Goal: Task Accomplishment & Management: Use online tool/utility

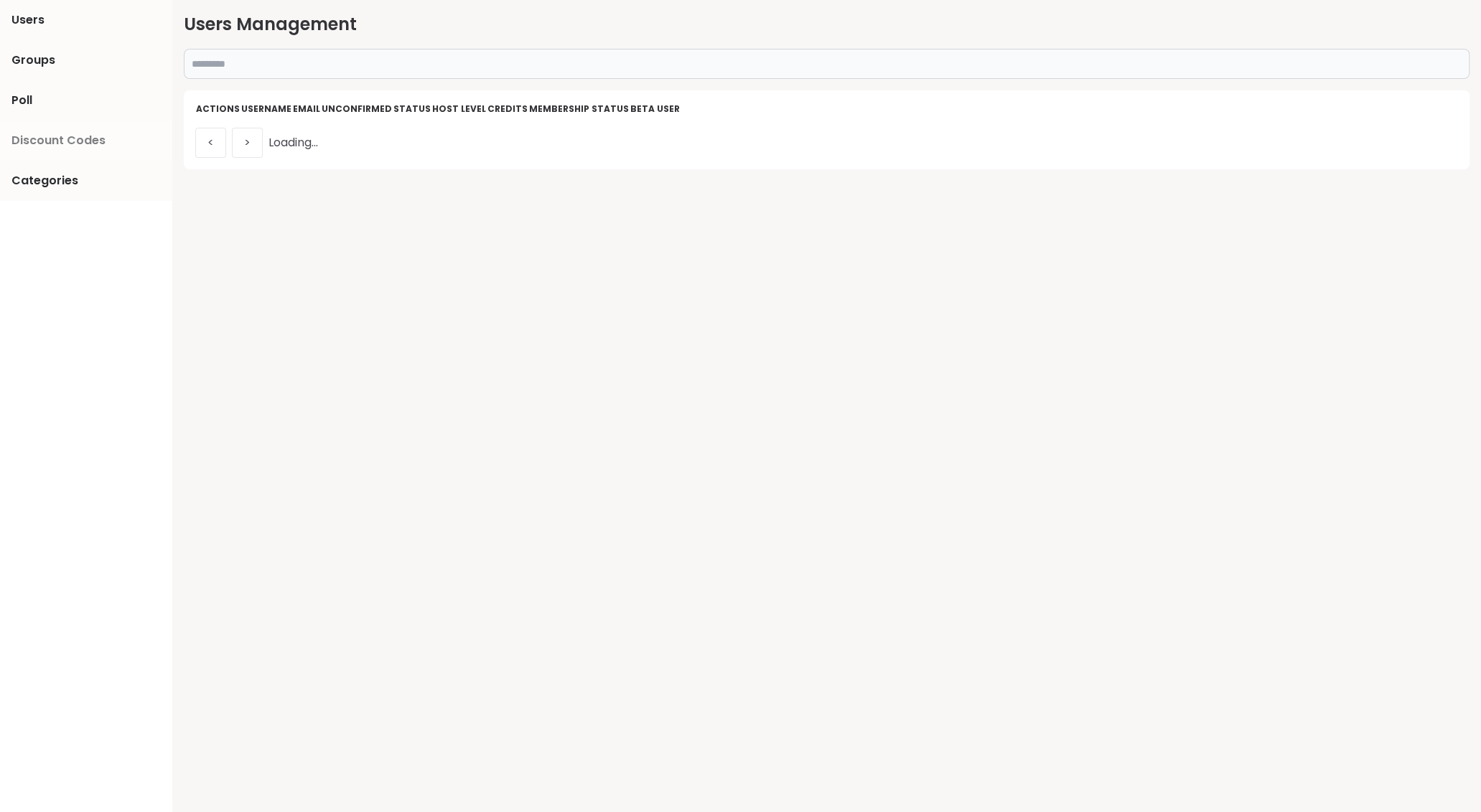
click at [57, 139] on span "Discount Codes" at bounding box center [58, 139] width 94 height 17
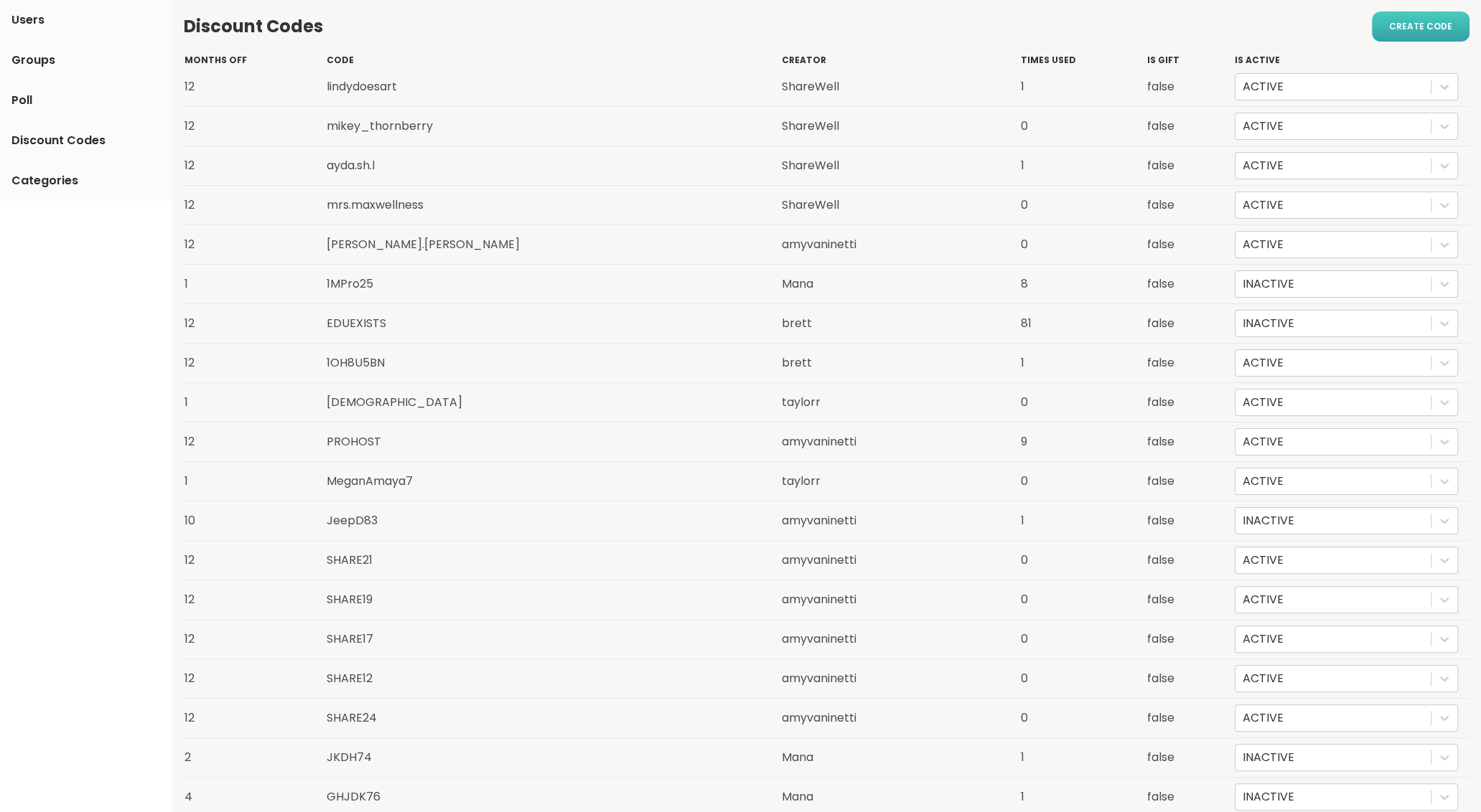
click at [1412, 25] on span "Create code" at bounding box center [1421, 26] width 63 height 13
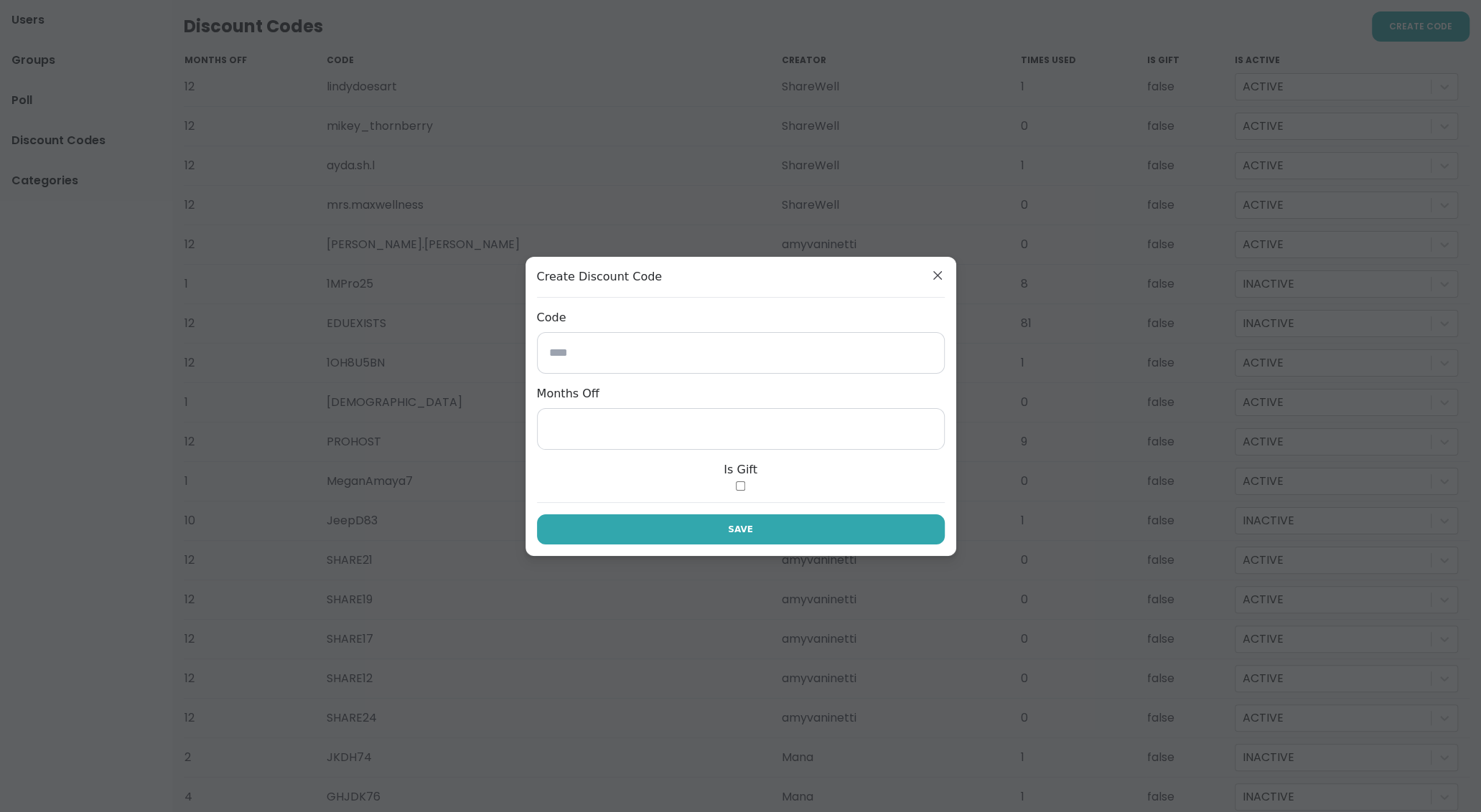
click at [569, 351] on input at bounding box center [741, 353] width 408 height 42
drag, startPoint x: 612, startPoint y: 350, endPoint x: 543, endPoint y: 348, distance: 69.0
click at [543, 348] on input "**********" at bounding box center [741, 353] width 408 height 42
type input "**********"
click at [555, 430] on input "*" at bounding box center [741, 429] width 408 height 42
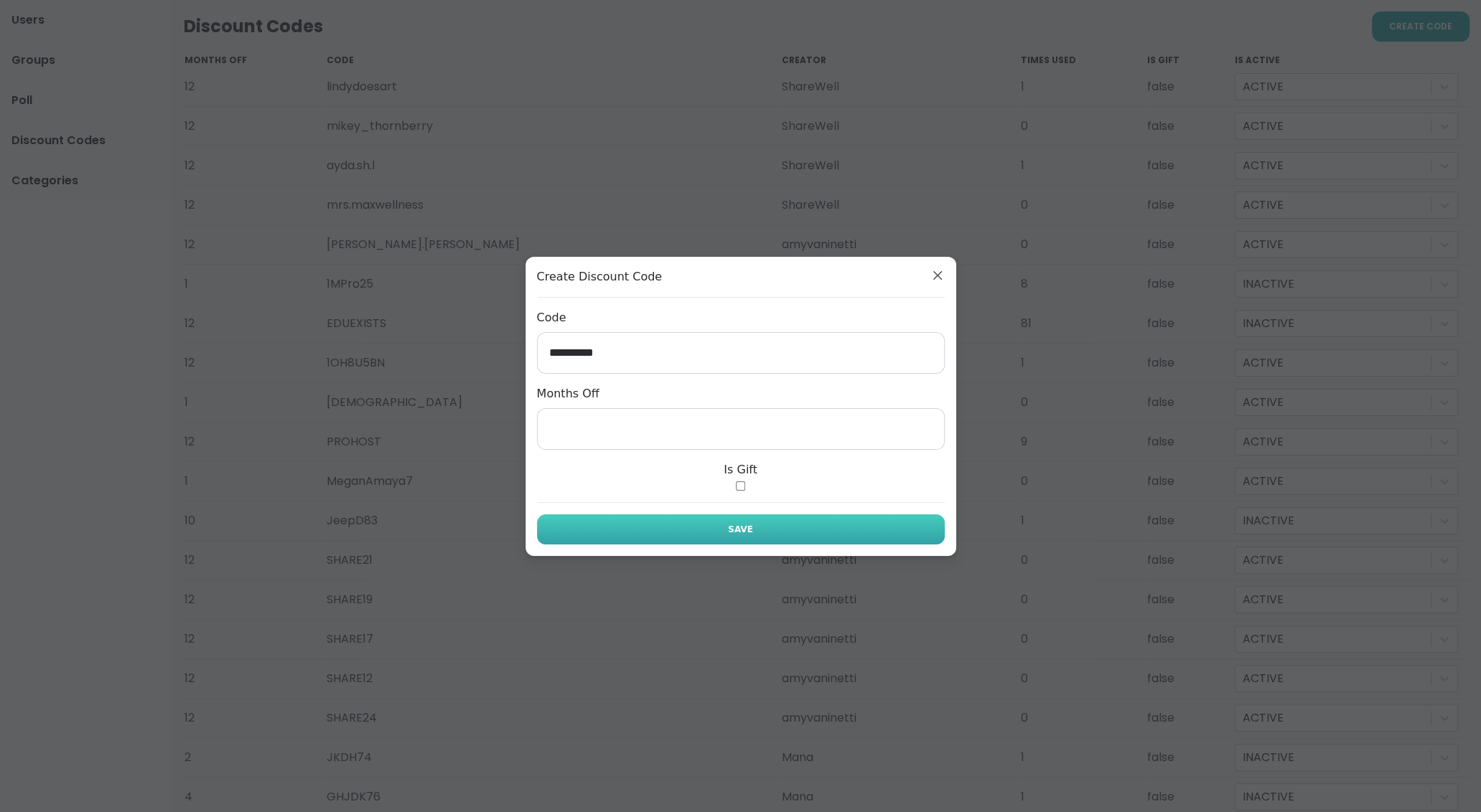
type input "*"
click at [731, 532] on span "Save" at bounding box center [740, 529] width 25 height 13
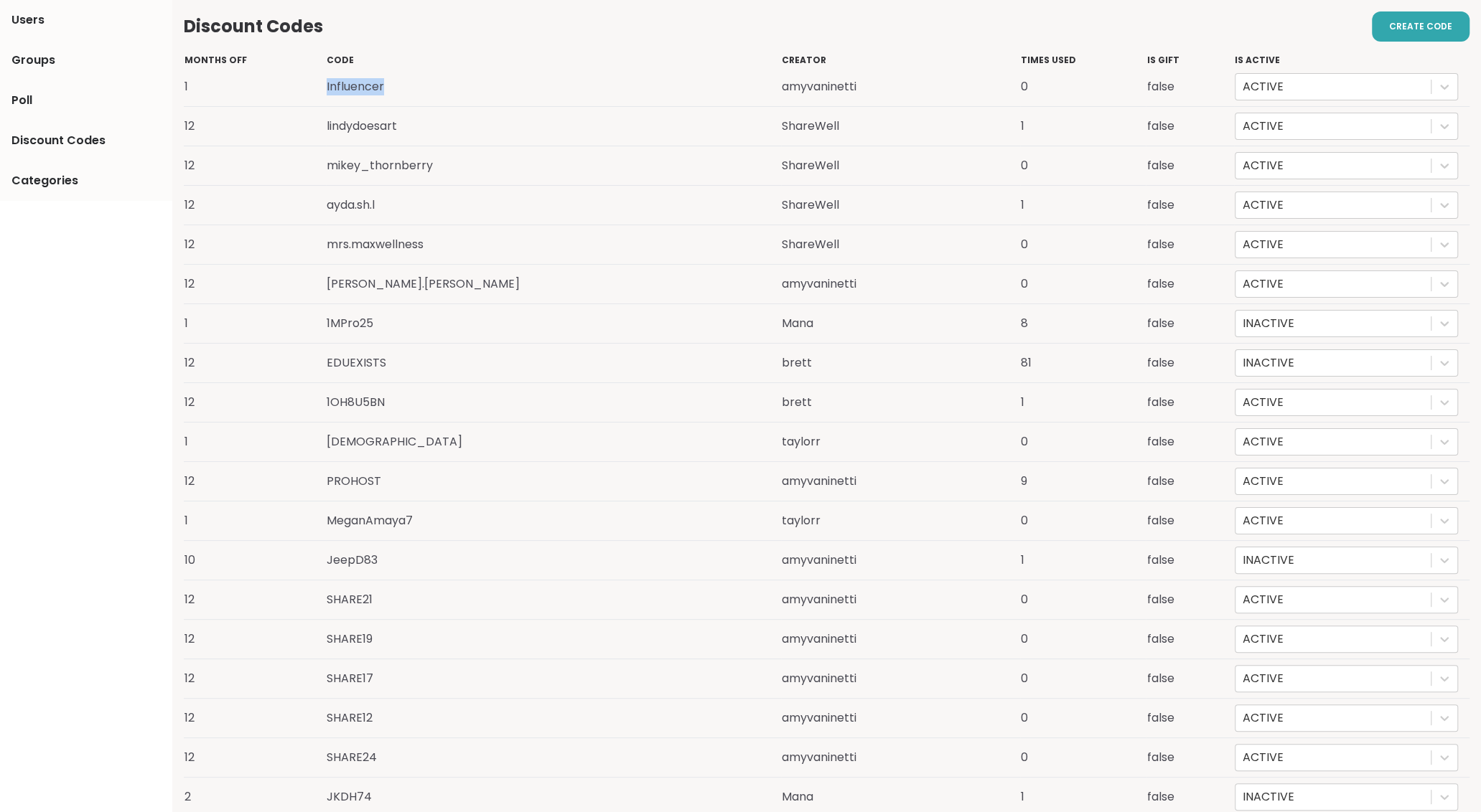
drag, startPoint x: 399, startPoint y: 88, endPoint x: 337, endPoint y: 90, distance: 62.0
click at [337, 90] on tr "1 Influencer amyvaninetti 0 false ACTIVE" at bounding box center [826, 87] width 1285 height 40
copy tr "Influencer"
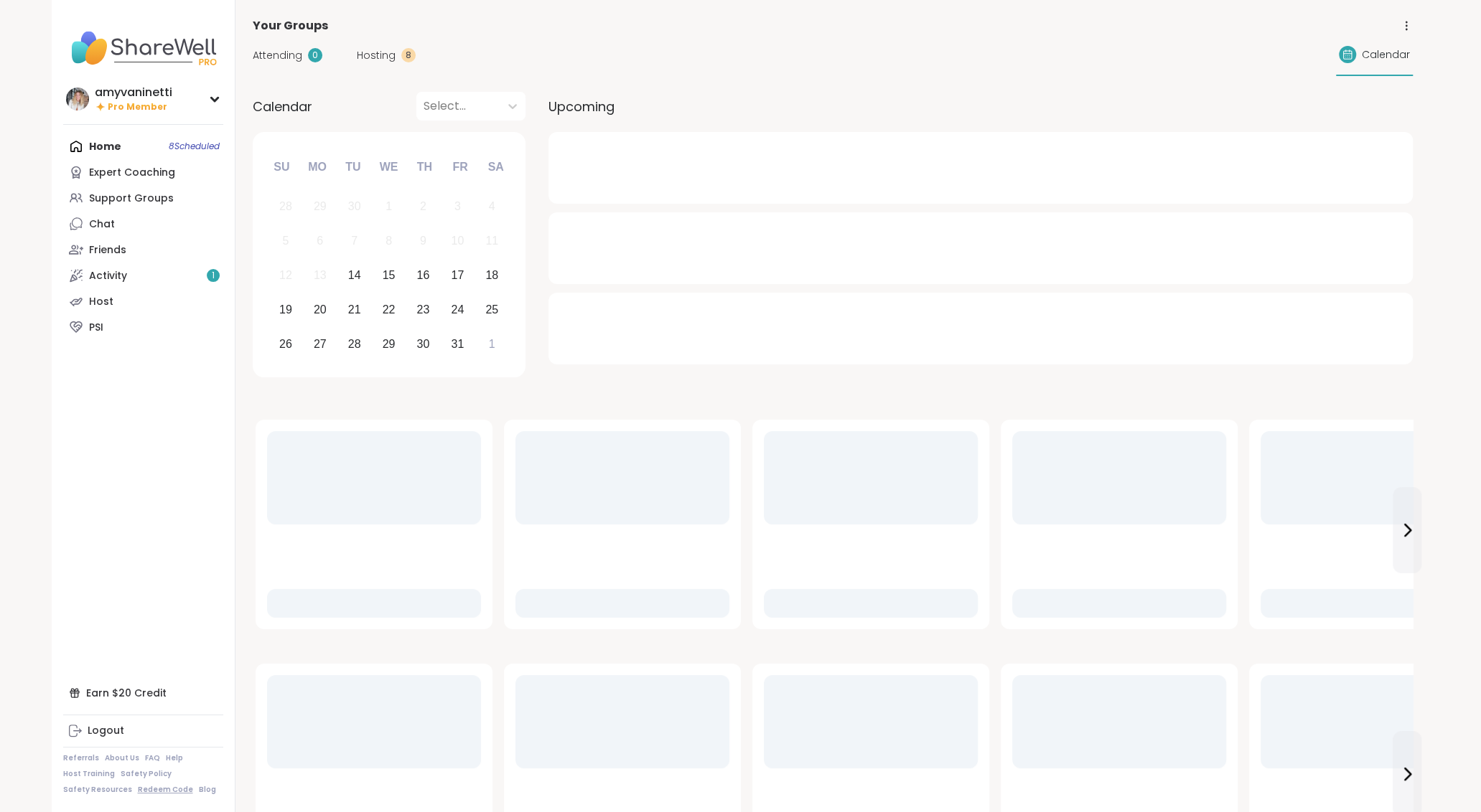
click at [149, 790] on link "Redeem Code" at bounding box center [165, 790] width 55 height 10
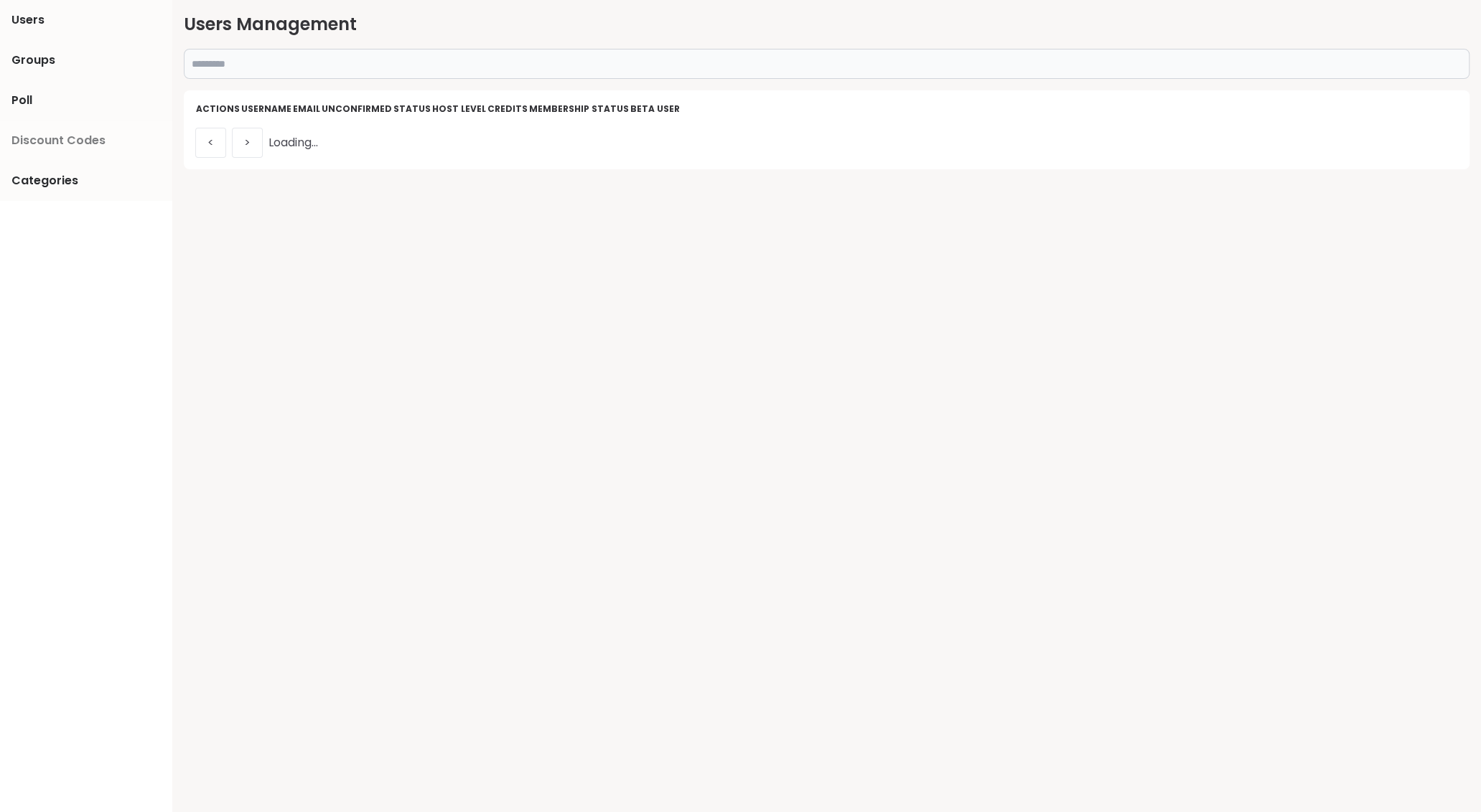
click at [55, 138] on span "Discount Codes" at bounding box center [58, 139] width 94 height 17
